Goal: Task Accomplishment & Management: Use online tool/utility

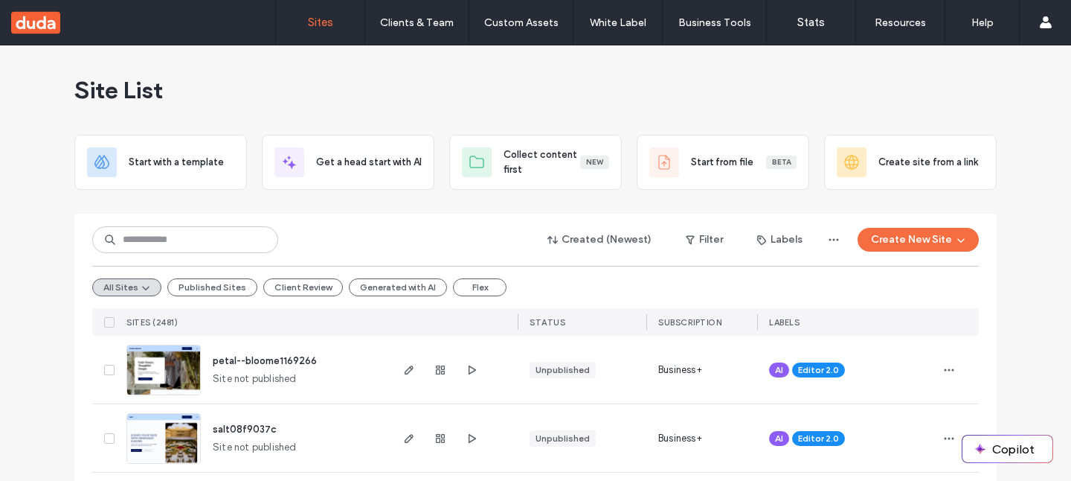
click at [614, 82] on div "Site List" at bounding box center [535, 89] width 922 height 89
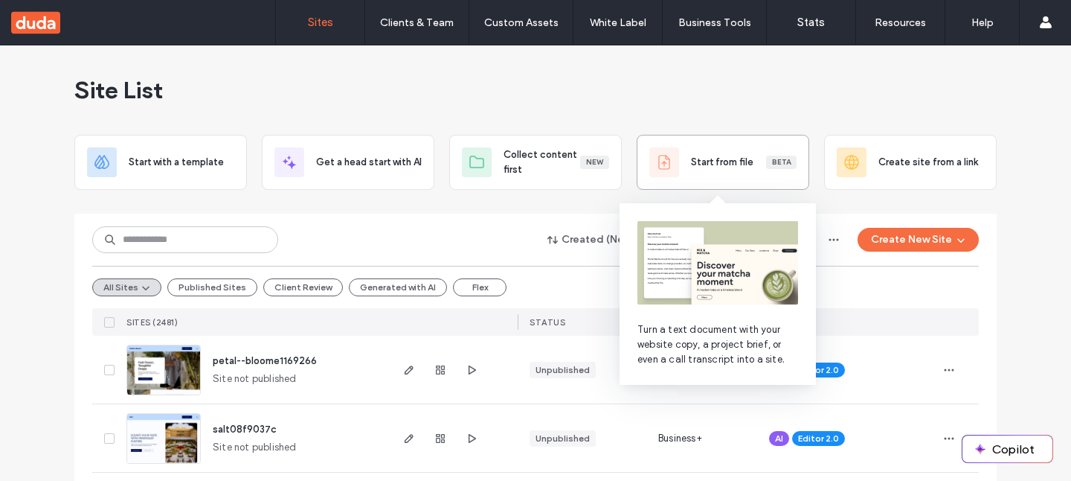
click at [687, 153] on div "Start from file Beta" at bounding box center [722, 162] width 147 height 30
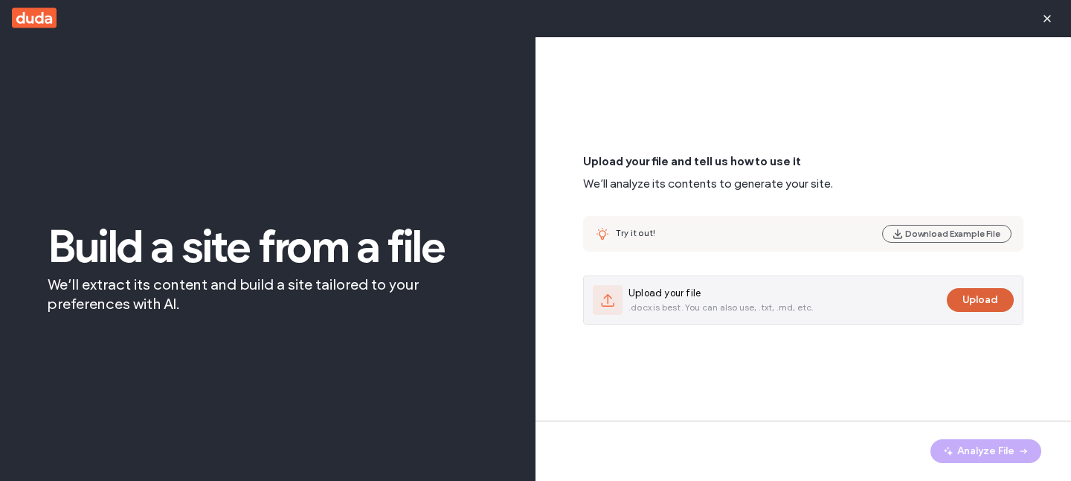
click at [988, 300] on button "Upload" at bounding box center [980, 300] width 67 height 24
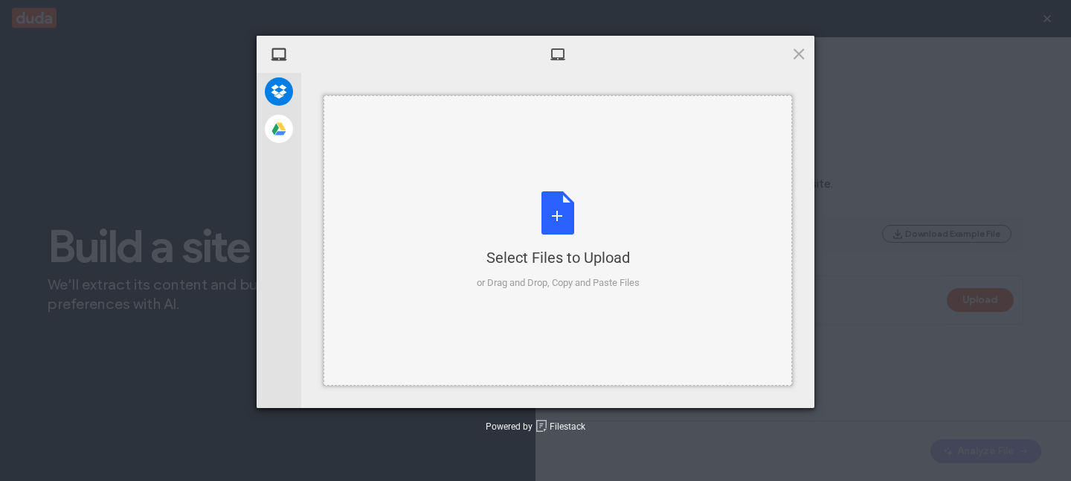
click at [676, 159] on div "Select Files to Upload or Drag and Drop, Copy and Paste Files" at bounding box center [558, 240] width 469 height 290
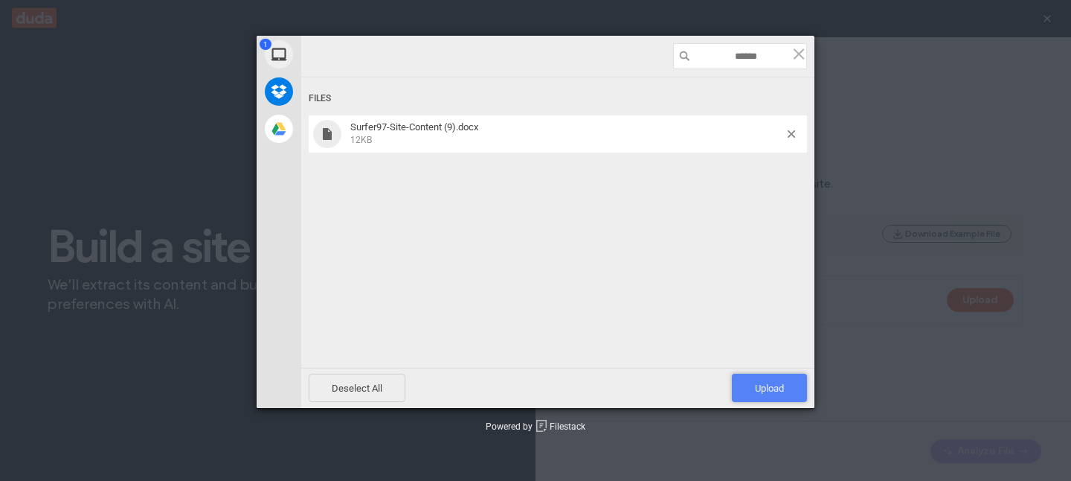
click at [779, 389] on span "Upload 1" at bounding box center [769, 387] width 29 height 11
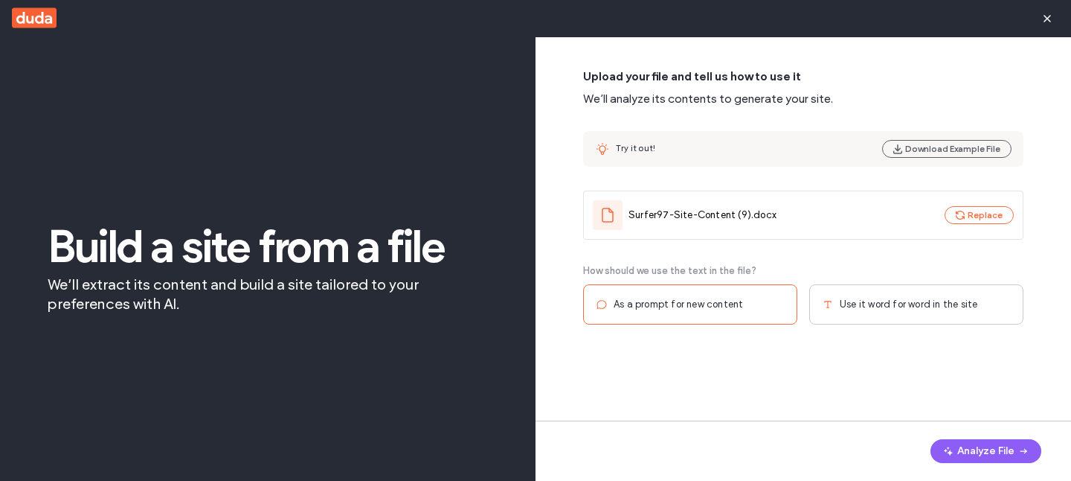
click at [910, 311] on div "Use it word for word in the site" at bounding box center [916, 304] width 214 height 40
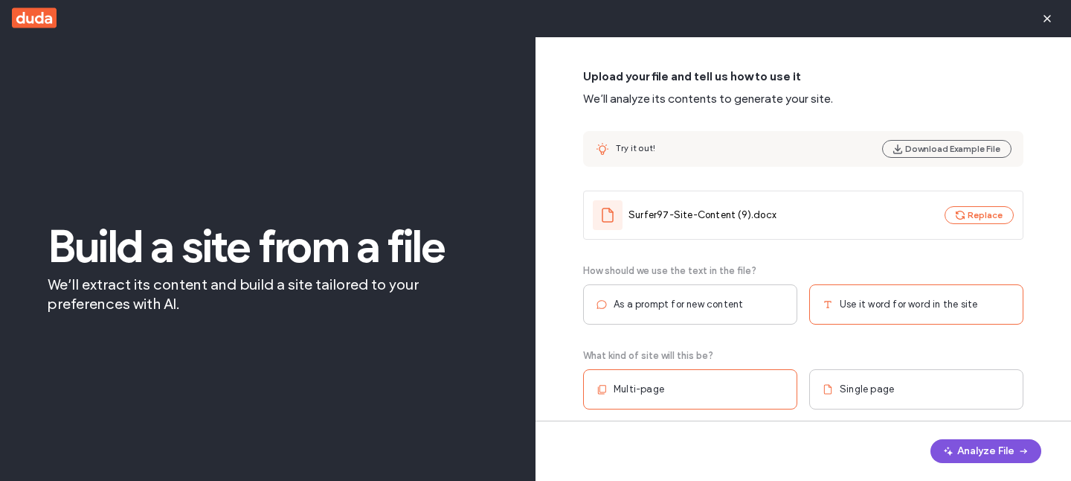
click at [962, 460] on button "Analyze File" at bounding box center [986, 451] width 111 height 24
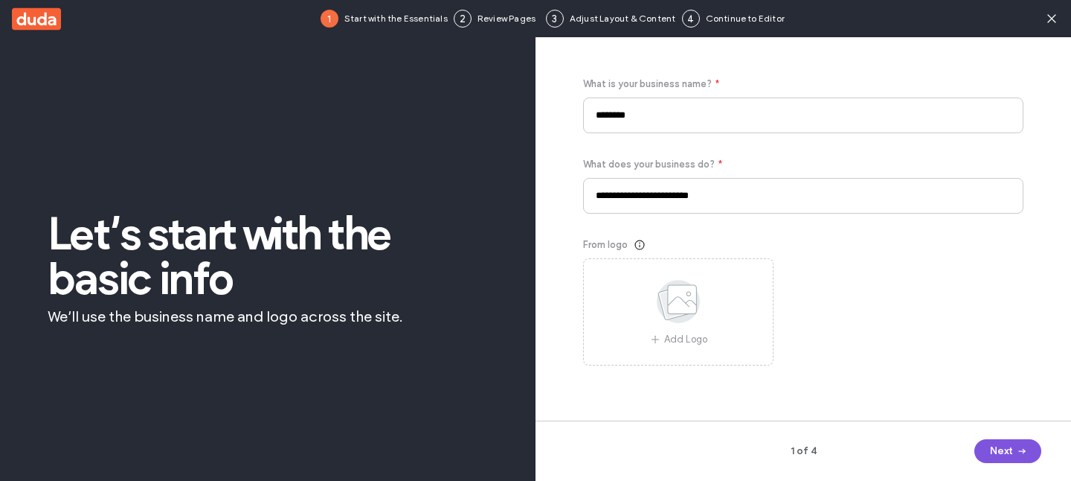
click at [1002, 453] on button "Next" at bounding box center [1007, 451] width 67 height 24
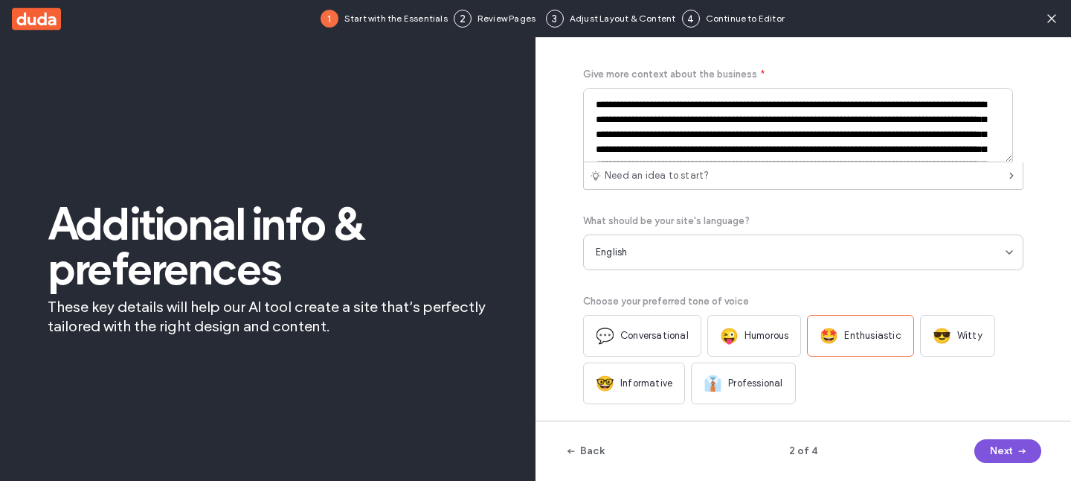
click at [1003, 454] on button "Next" at bounding box center [1007, 451] width 67 height 24
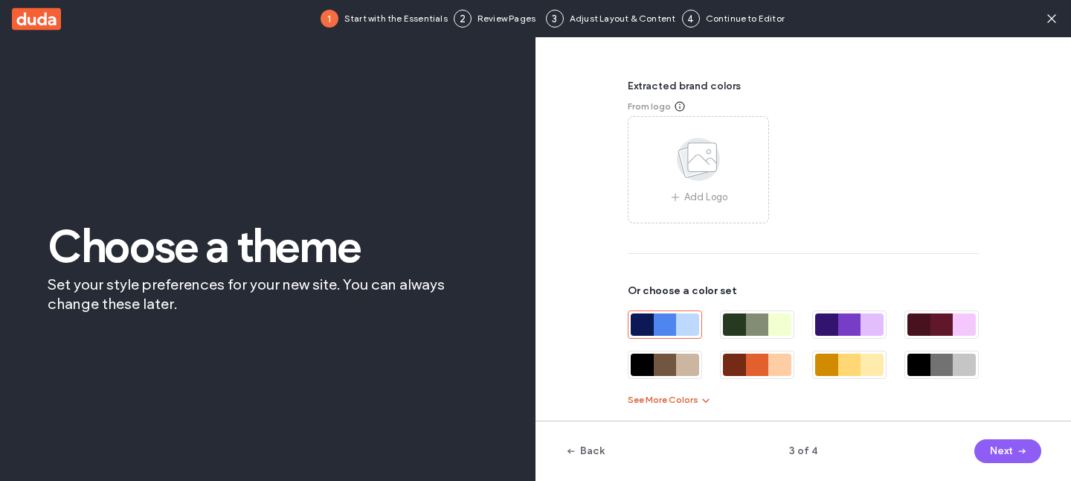
click at [674, 394] on button "See More Colors" at bounding box center [670, 400] width 84 height 18
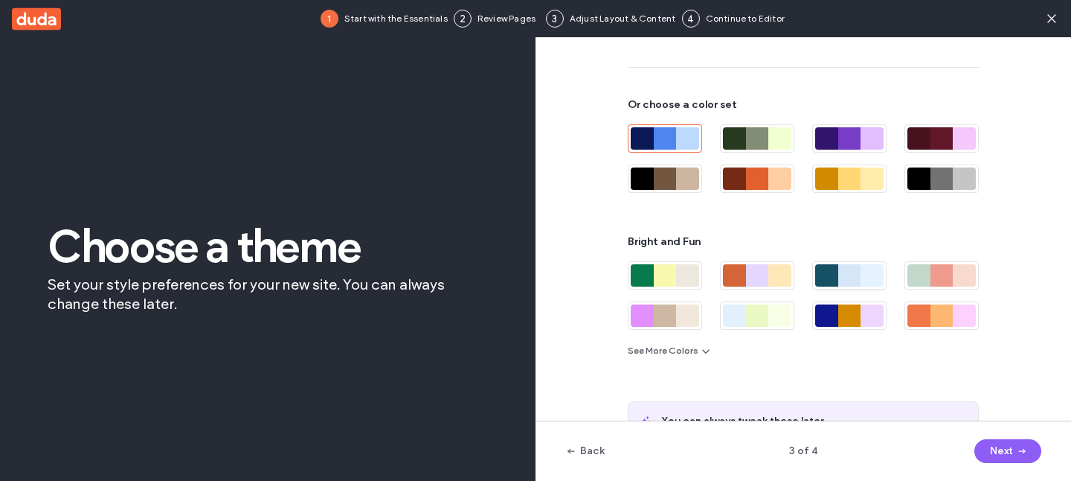
click at [839, 273] on div at bounding box center [849, 275] width 23 height 22
click at [1005, 467] on div "Back 3 of 4 Next" at bounding box center [804, 450] width 536 height 60
click at [1005, 460] on button "Next" at bounding box center [1007, 451] width 67 height 24
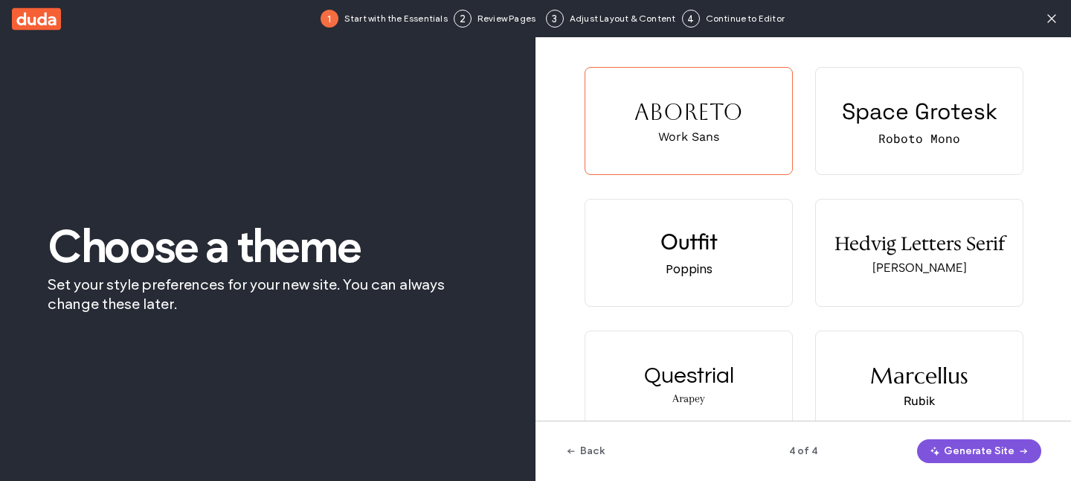
click at [1005, 459] on button "Generate Site" at bounding box center [979, 451] width 124 height 24
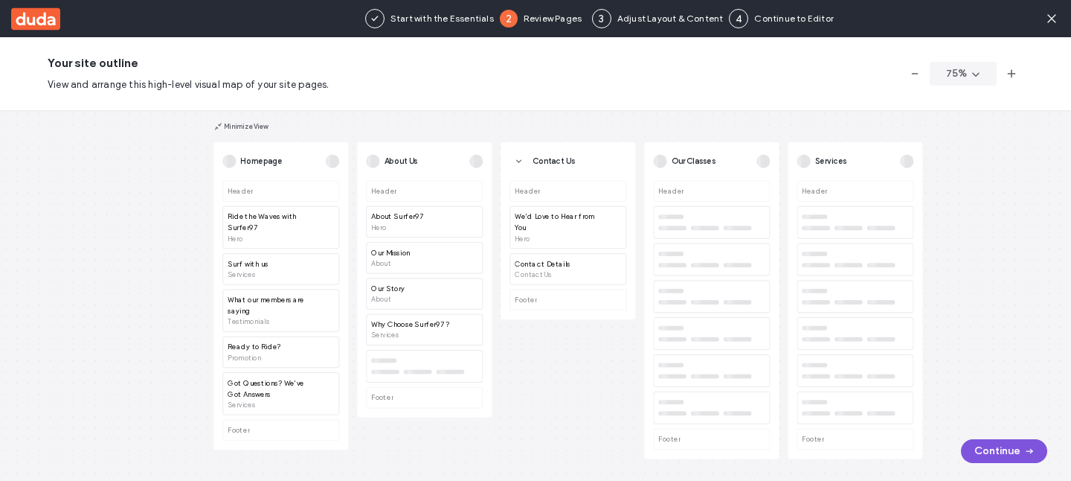
click at [982, 449] on button "Continue" at bounding box center [1004, 451] width 86 height 24
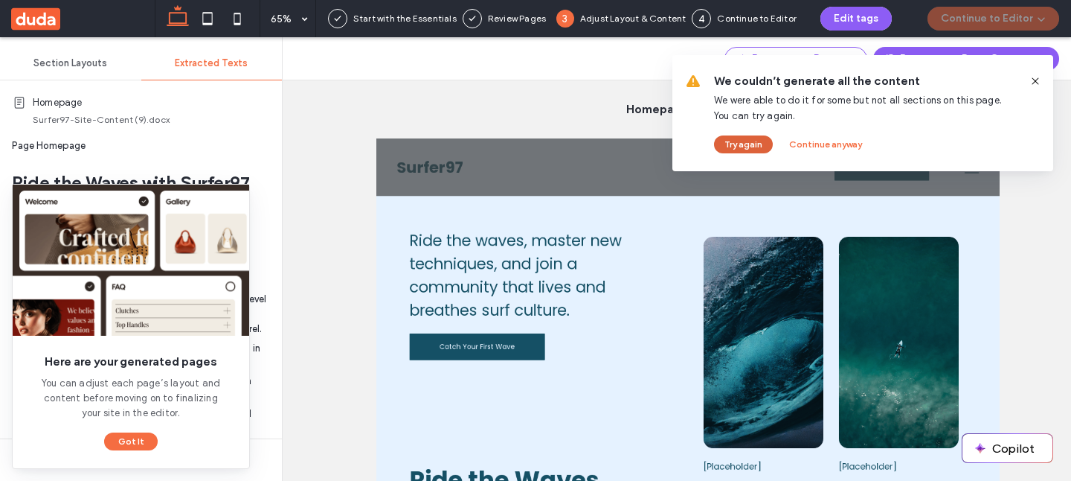
click at [743, 143] on button "Try again" at bounding box center [743, 144] width 59 height 18
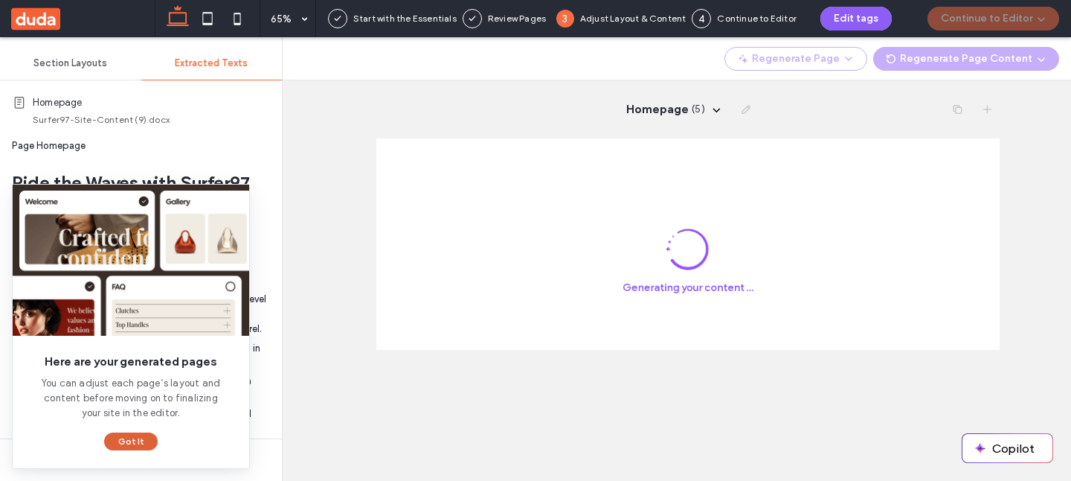
click at [127, 441] on button "Got It" at bounding box center [131, 441] width 54 height 18
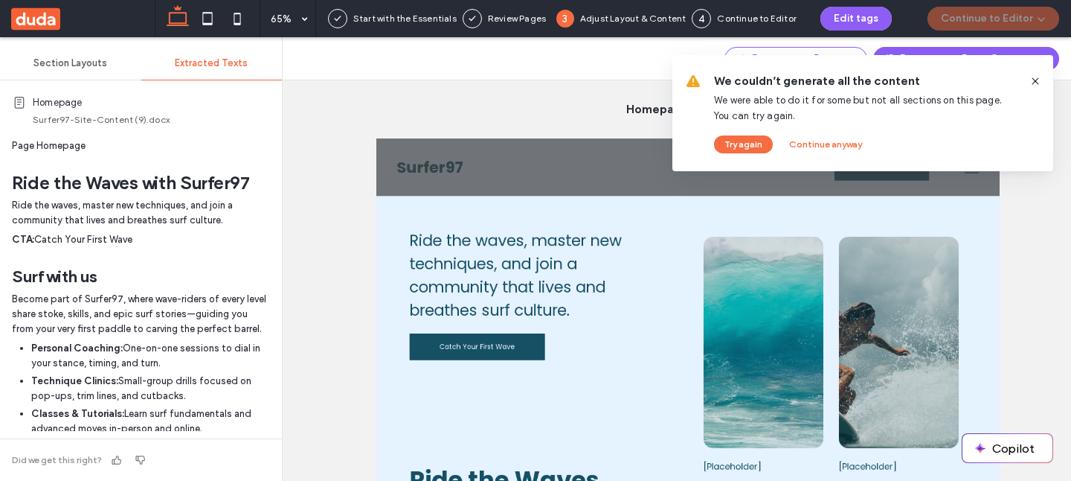
click at [1034, 77] on icon at bounding box center [1036, 81] width 12 height 12
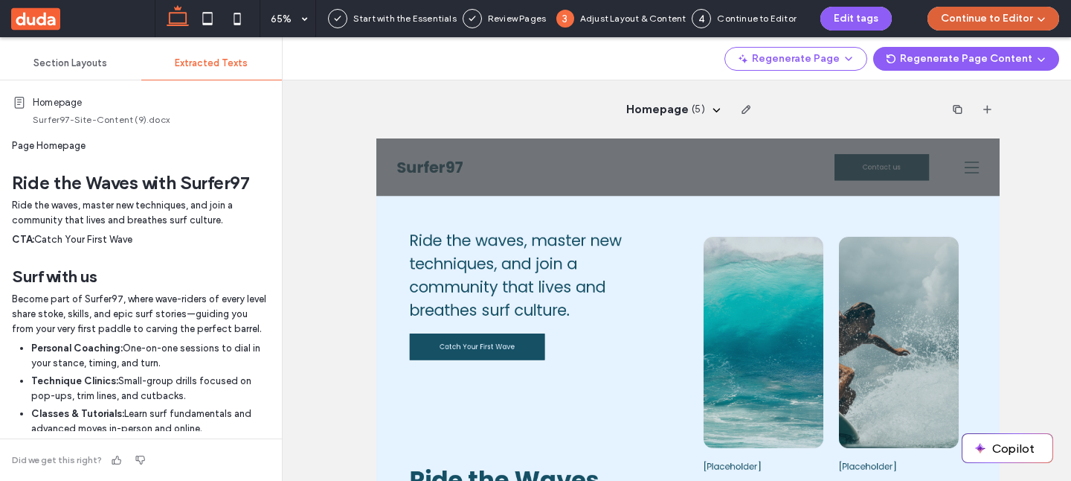
click at [977, 29] on button "Continue to Editor" at bounding box center [994, 19] width 132 height 24
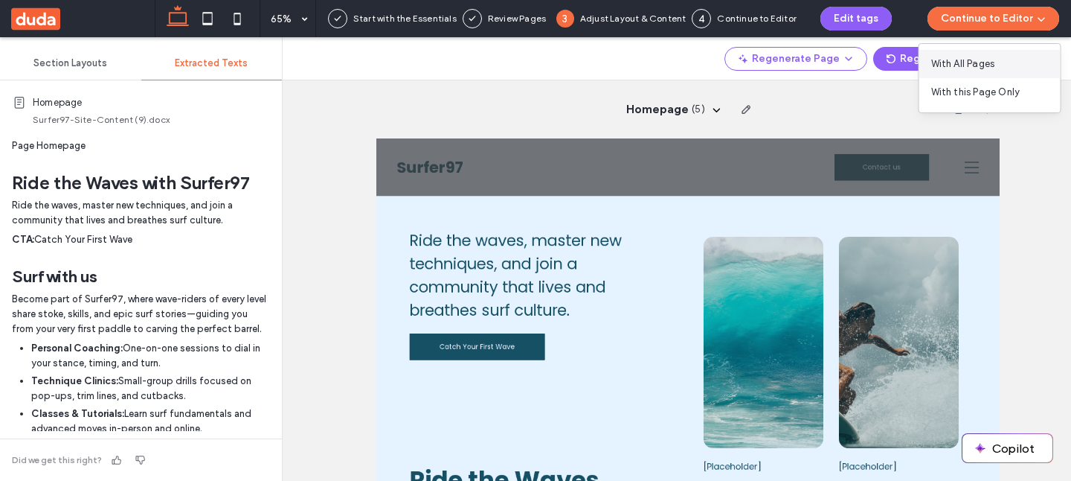
click at [985, 59] on span "With All Pages" at bounding box center [963, 64] width 64 height 15
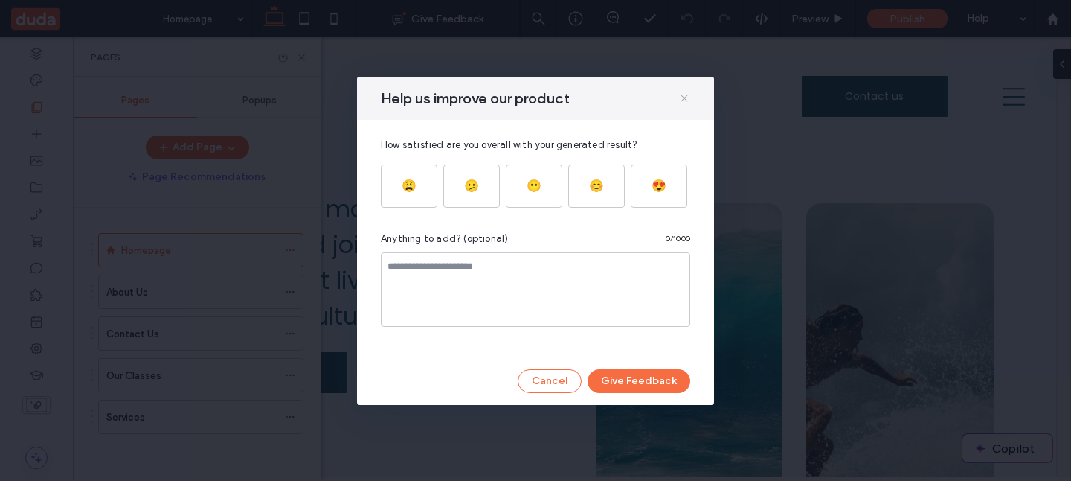
drag, startPoint x: 686, startPoint y: 92, endPoint x: 611, endPoint y: 56, distance: 82.8
click at [686, 92] on icon at bounding box center [684, 98] width 12 height 12
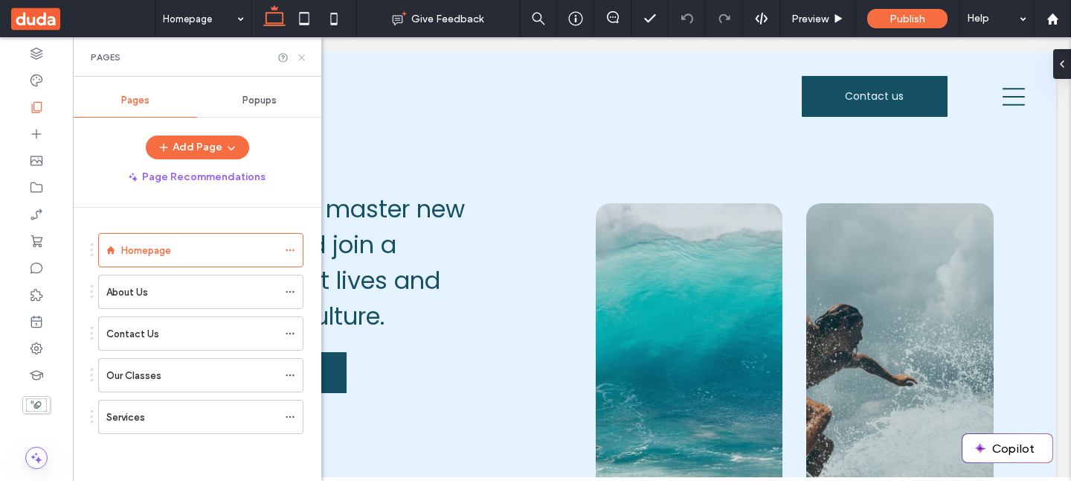
click at [301, 54] on icon at bounding box center [301, 57] width 11 height 11
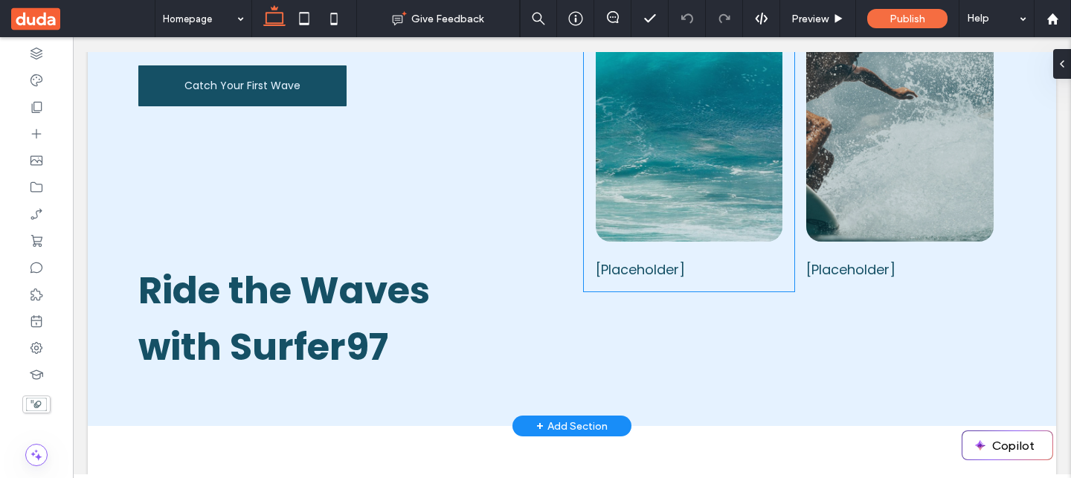
scroll to position [321, 0]
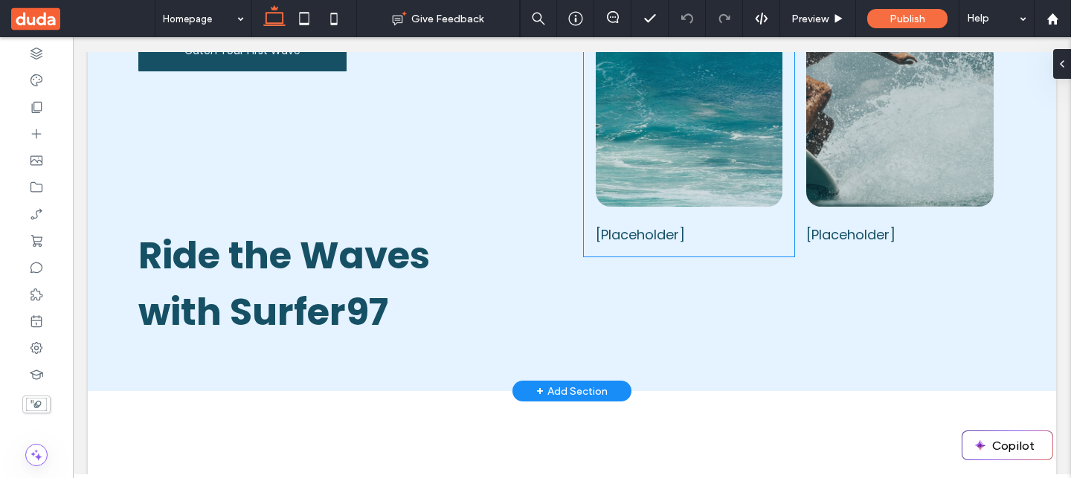
click at [649, 241] on span "[Placeholder]" at bounding box center [640, 234] width 89 height 19
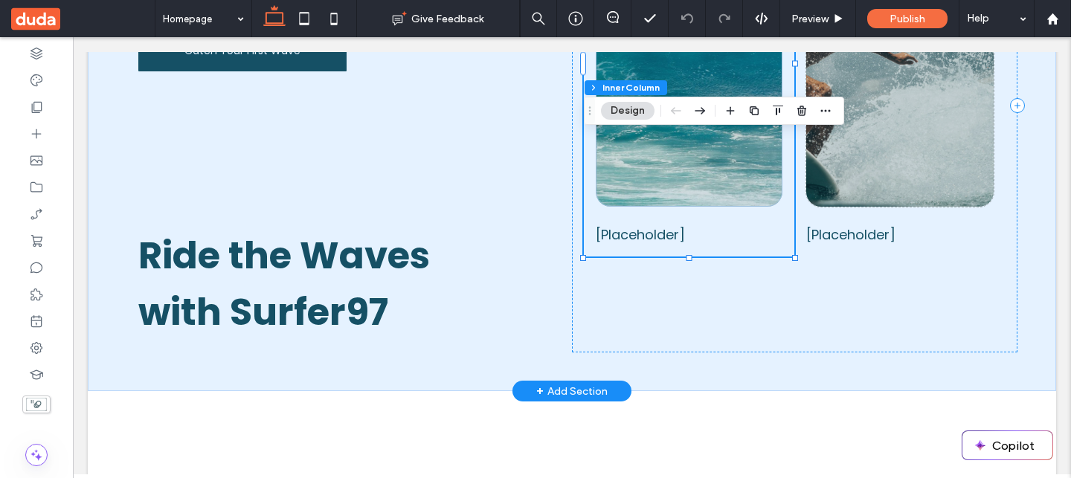
click at [657, 234] on span "[Placeholder]" at bounding box center [640, 234] width 89 height 19
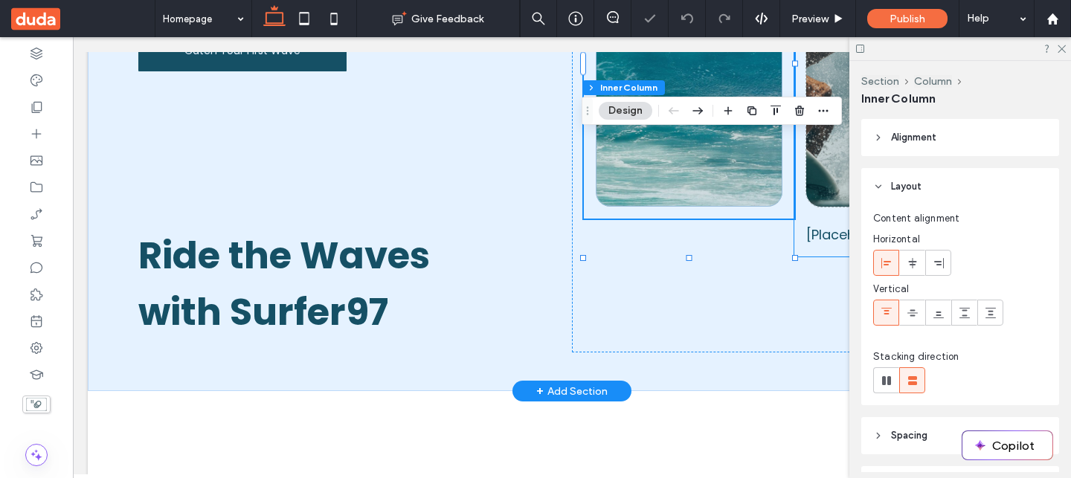
click at [820, 234] on span "[Placeholder]" at bounding box center [850, 234] width 89 height 19
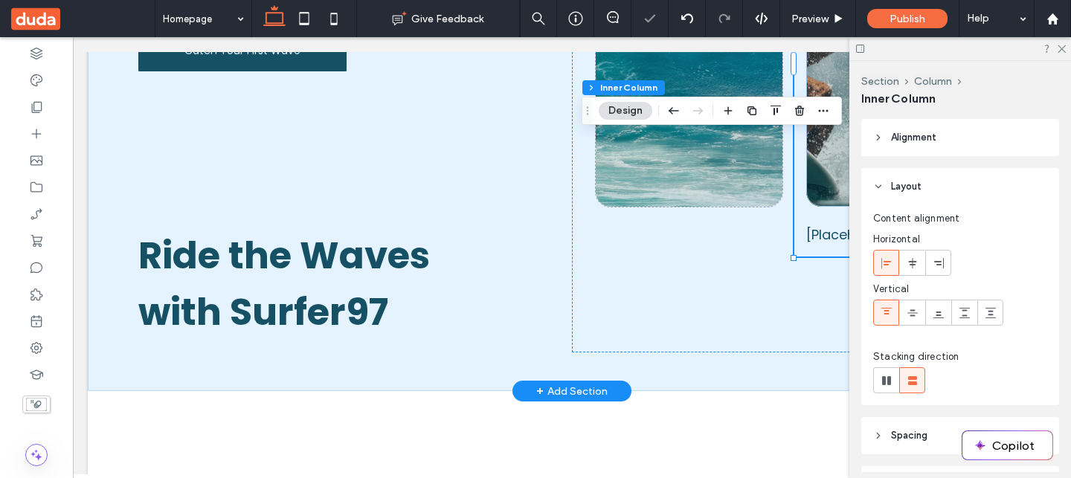
click at [825, 233] on span "[Placeholder]" at bounding box center [850, 234] width 89 height 19
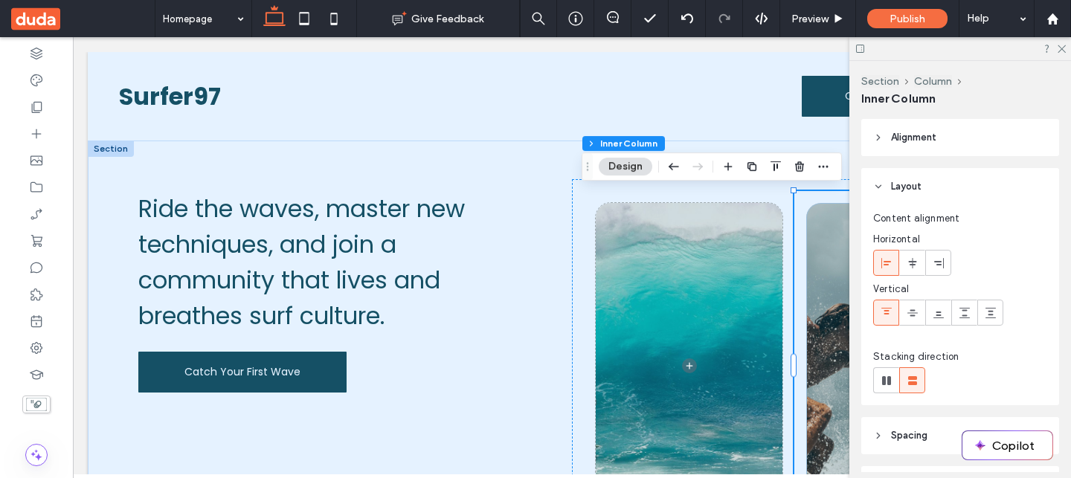
click at [860, 49] on icon at bounding box center [860, 48] width 11 height 11
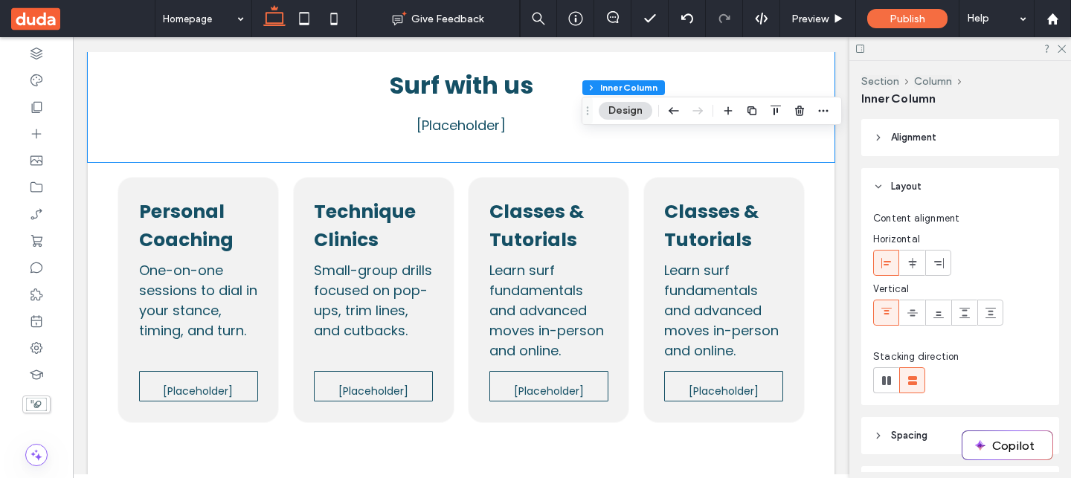
scroll to position [1047, 0]
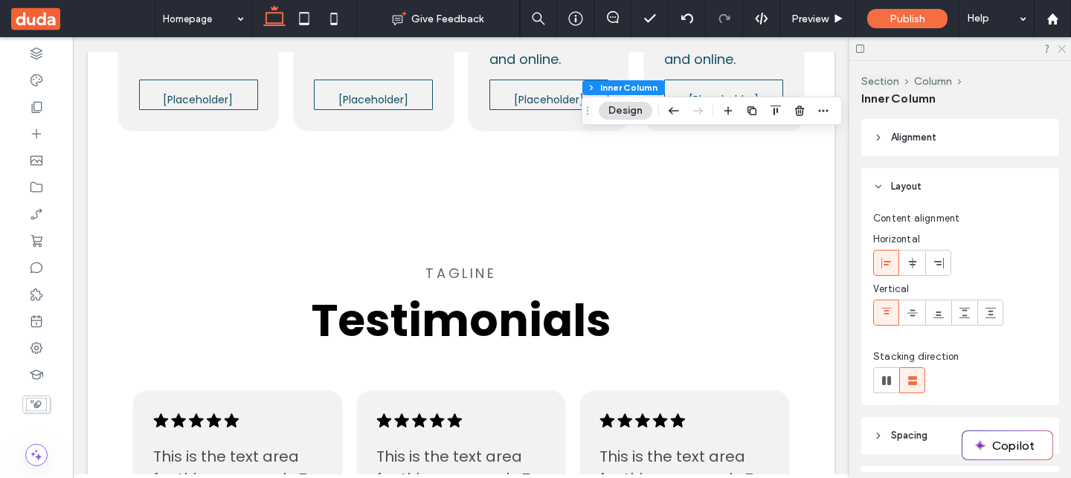
drag, startPoint x: 1061, startPoint y: 42, endPoint x: 672, endPoint y: 254, distance: 443.1
click at [1061, 43] on icon at bounding box center [1061, 48] width 10 height 10
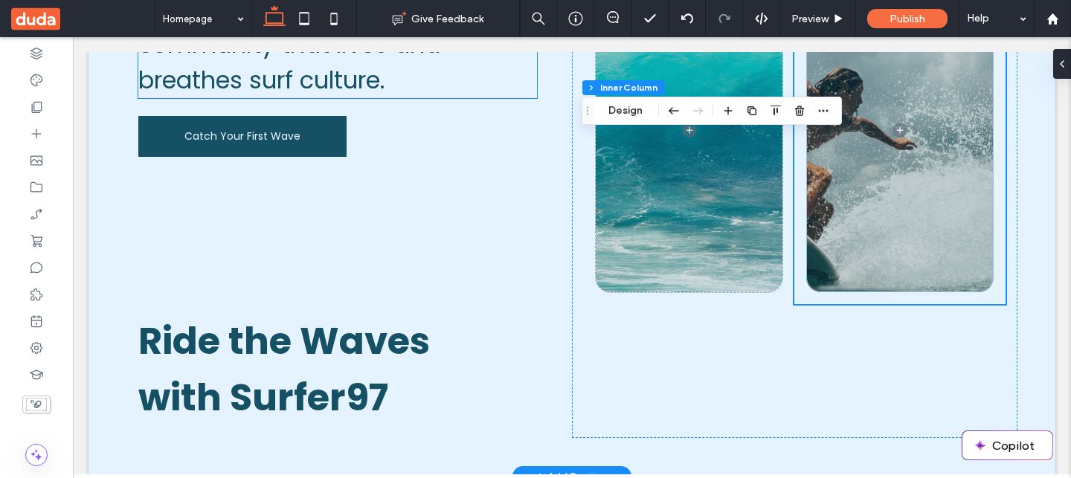
scroll to position [264, 0]
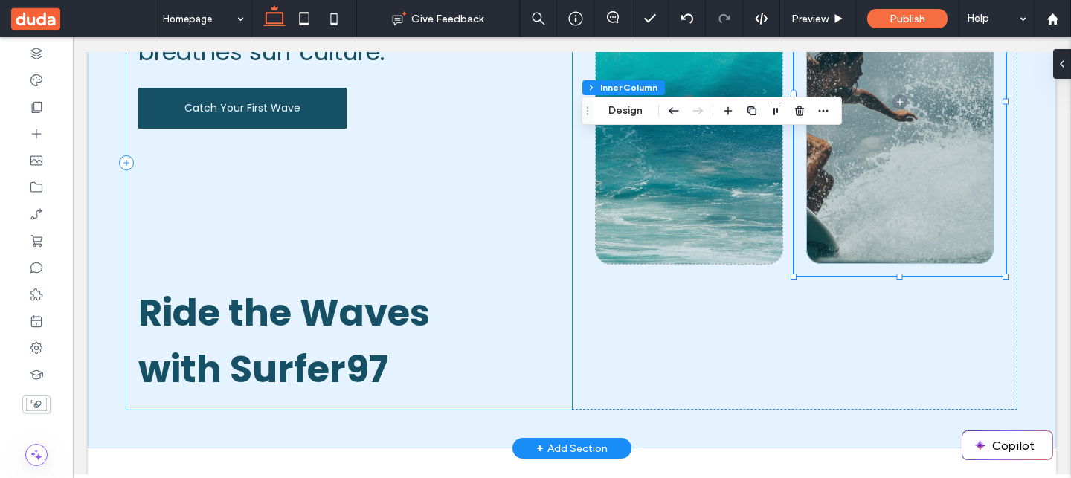
click at [513, 369] on div "Ride the waves, master new techniques, and join a community that lives and brea…" at bounding box center [349, 162] width 446 height 495
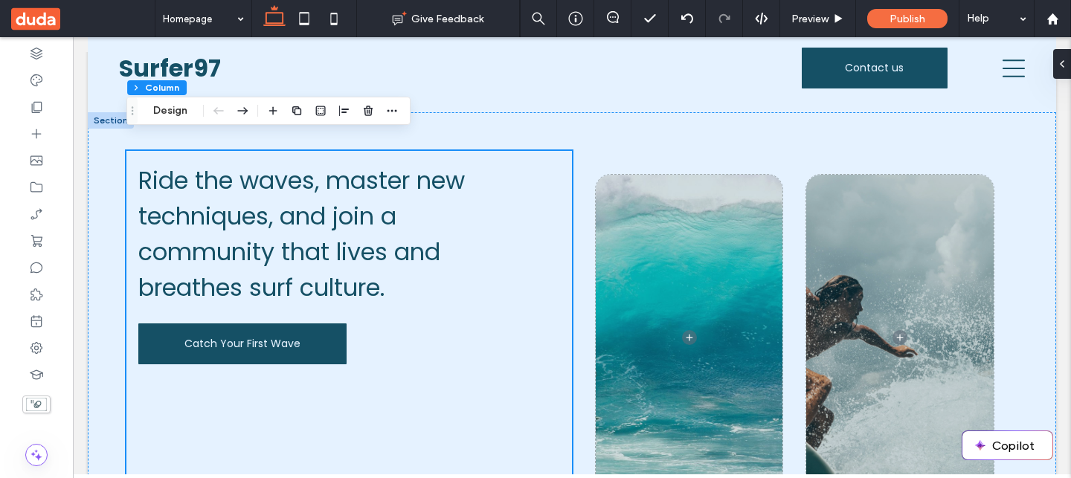
scroll to position [0, 0]
